Goal: Task Accomplishment & Management: Use online tool/utility

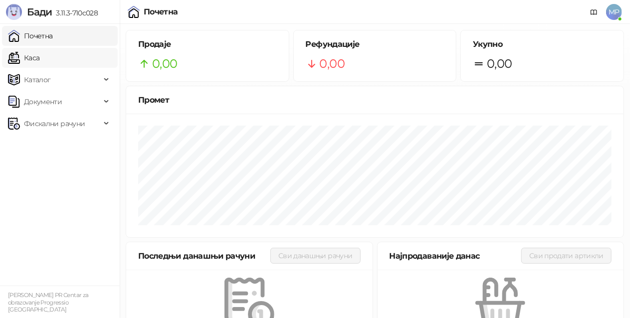
click at [39, 58] on link "Каса" at bounding box center [23, 58] width 31 height 20
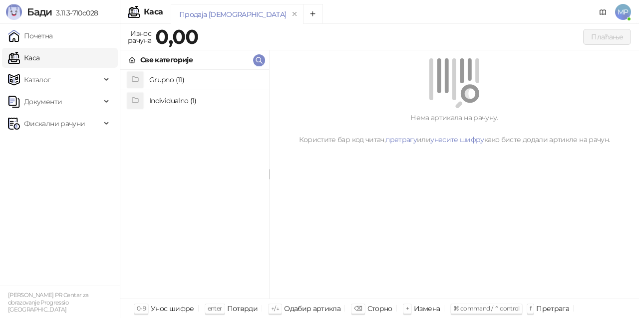
click at [200, 76] on h4 "Grupno (11)" at bounding box center [205, 80] width 112 height 16
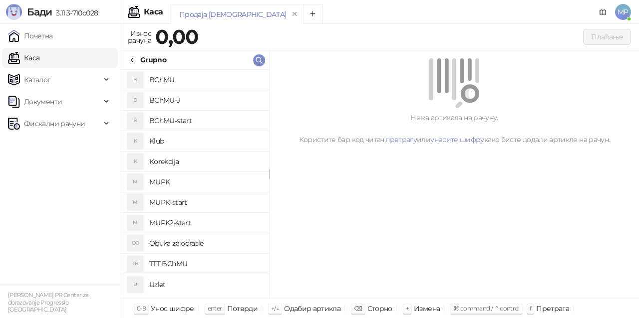
click at [192, 181] on h4 "MUPK" at bounding box center [205, 182] width 112 height 16
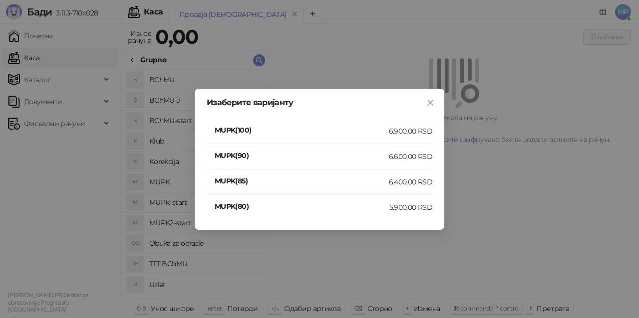
drag, startPoint x: 417, startPoint y: 125, endPoint x: 416, endPoint y: 130, distance: 5.0
click at [416, 130] on li "MUPK(100) 6.900,00 RSD" at bounding box center [320, 131] width 226 height 25
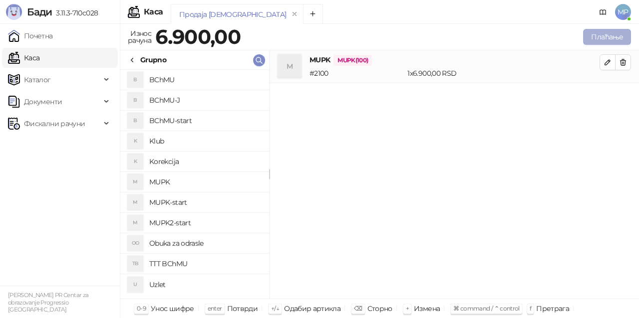
click at [617, 39] on button "Плаћање" at bounding box center [607, 37] width 48 height 16
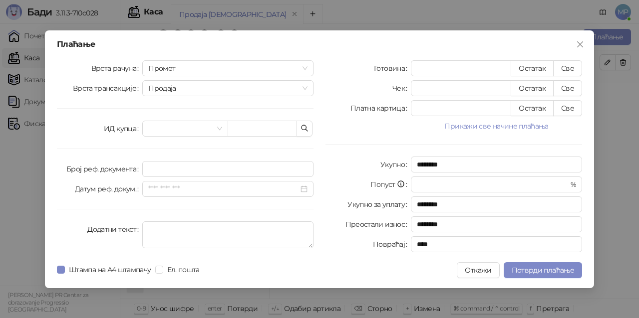
click at [504, 124] on button "Прикажи све начине плаћања" at bounding box center [496, 126] width 171 height 12
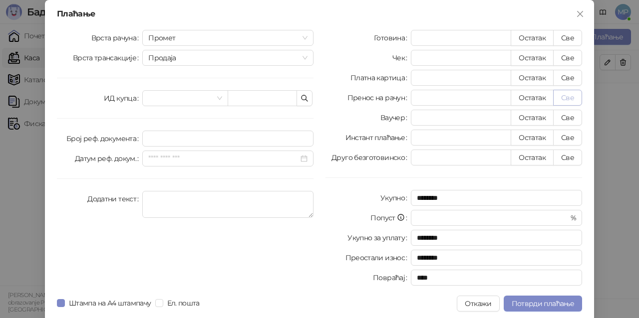
click at [571, 95] on button "Све" at bounding box center [567, 98] width 29 height 16
type input "****"
click at [566, 307] on span "Потврди плаћање" at bounding box center [543, 303] width 62 height 9
